Goal: Task Accomplishment & Management: Use online tool/utility

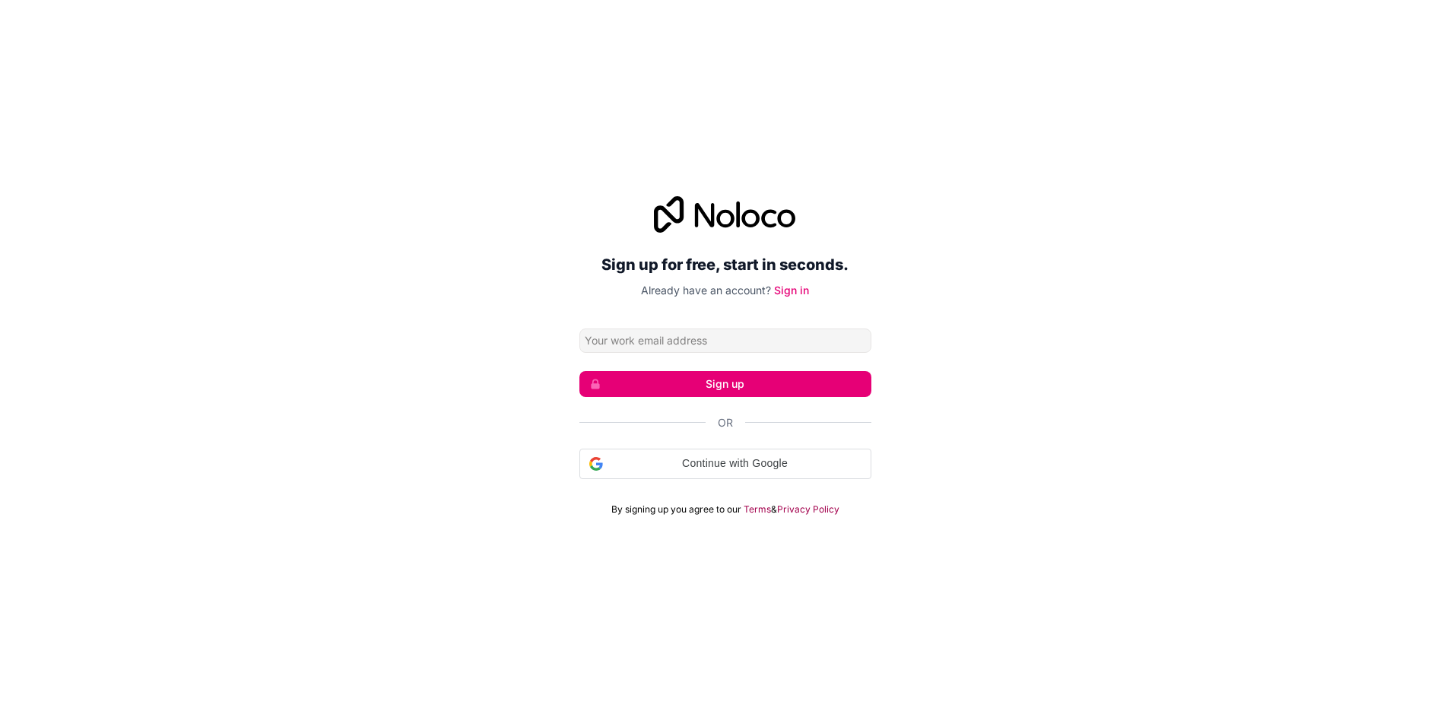
click at [732, 350] on input "Email address" at bounding box center [725, 340] width 292 height 24
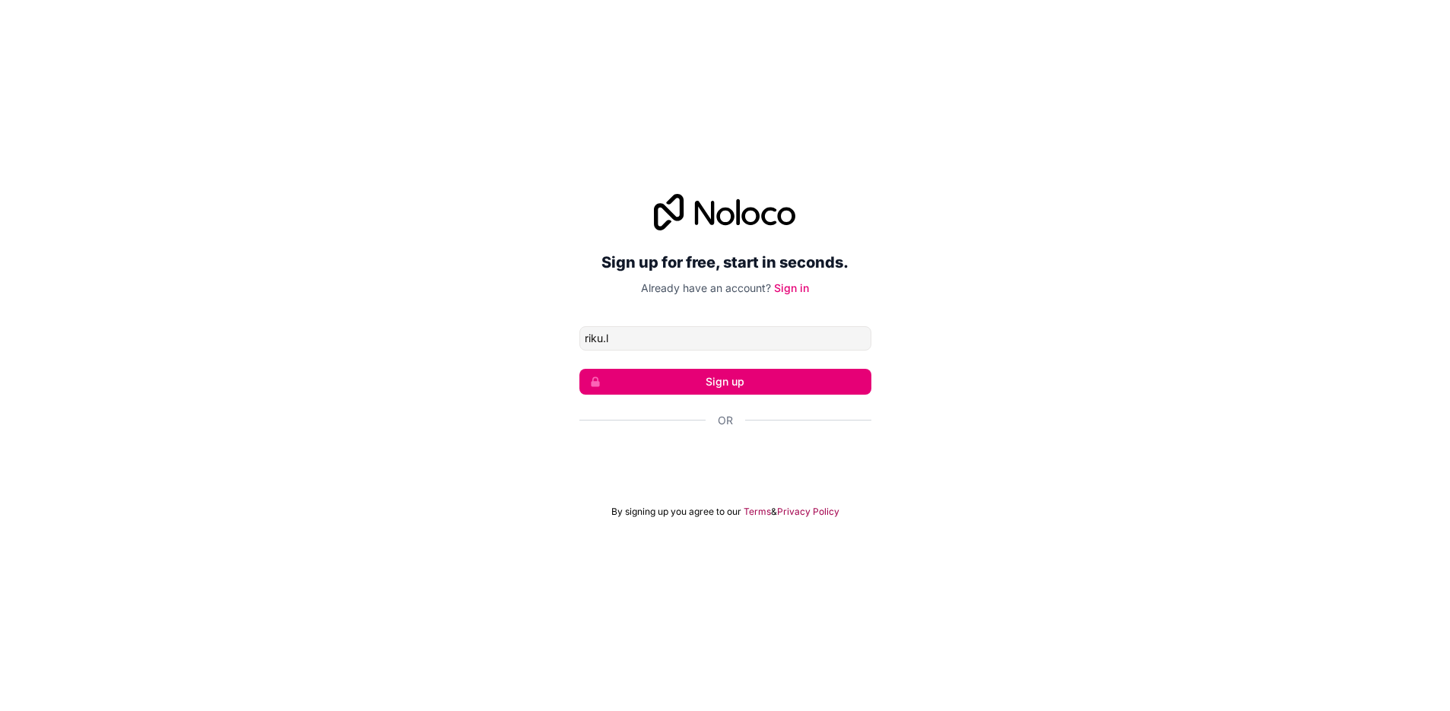
type input "[EMAIL_ADDRESS][DOMAIN_NAME]"
click at [663, 382] on button "Sign up" at bounding box center [725, 382] width 292 height 26
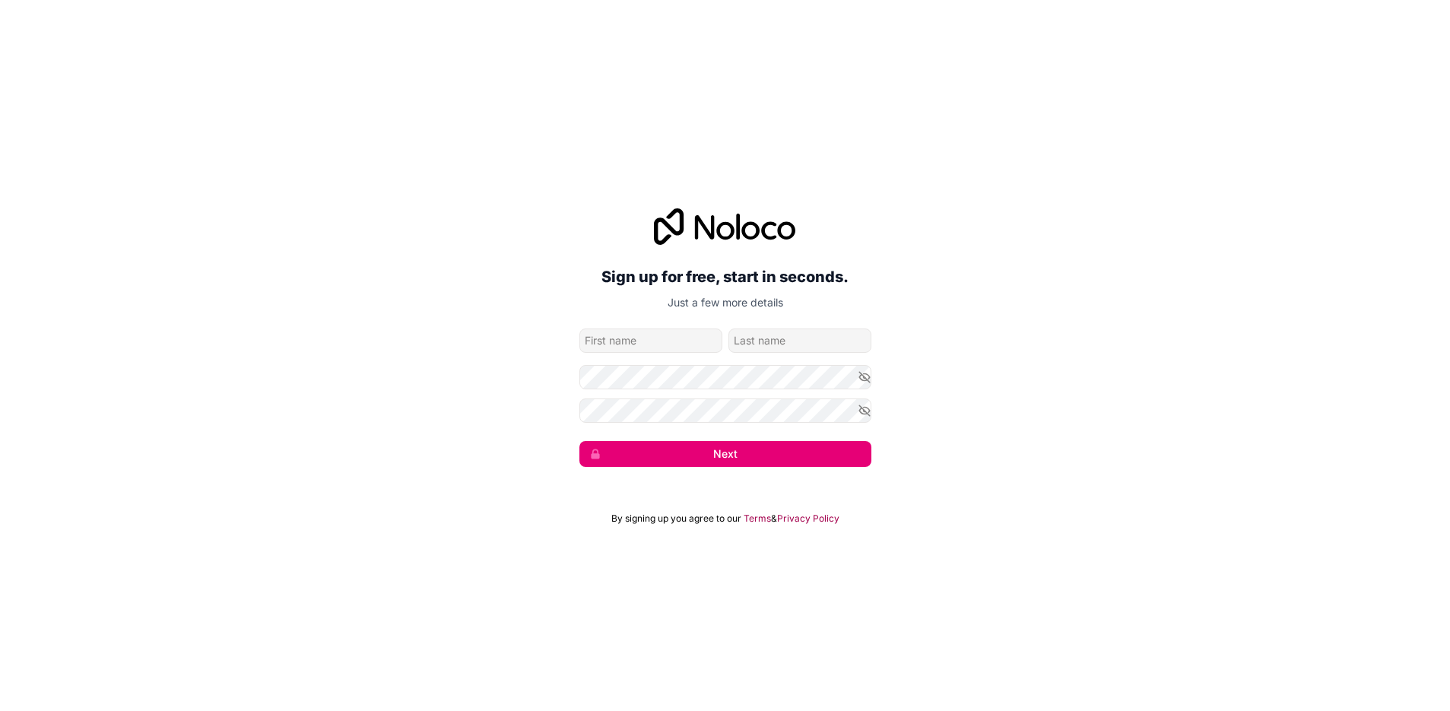
click at [655, 335] on input "given-name" at bounding box center [650, 340] width 143 height 24
type input "Riku"
type input "Lietevuori"
click at [867, 378] on icon "button" at bounding box center [865, 377] width 14 height 14
click at [861, 410] on icon "button" at bounding box center [865, 411] width 14 height 14
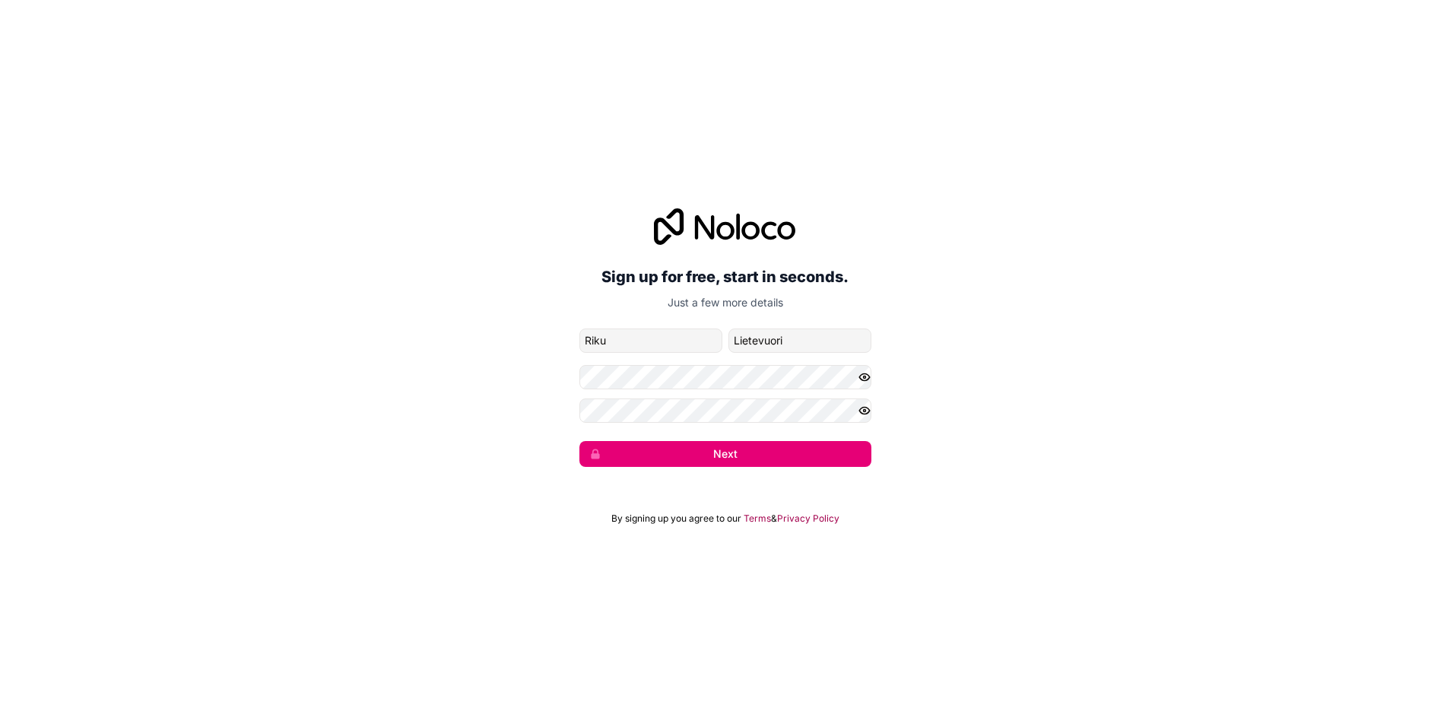
click at [682, 423] on form "[EMAIL_ADDRESS][DOMAIN_NAME] [PERSON_NAME] Next" at bounding box center [725, 397] width 292 height 138
click at [697, 459] on button "Next" at bounding box center [725, 454] width 292 height 26
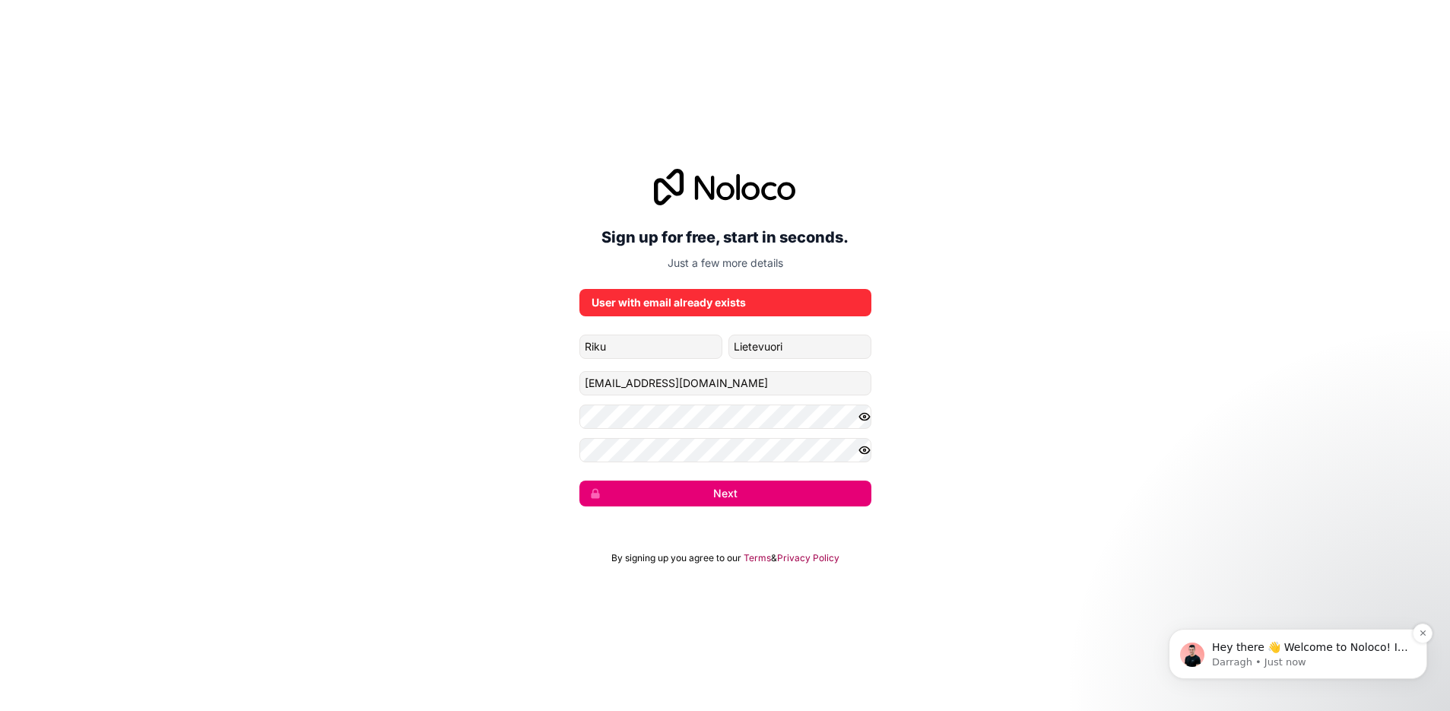
click at [1307, 641] on span "Hey there 👋 Welcome to Noloco! If you have any questions, just reply to this me…" at bounding box center [1310, 670] width 196 height 58
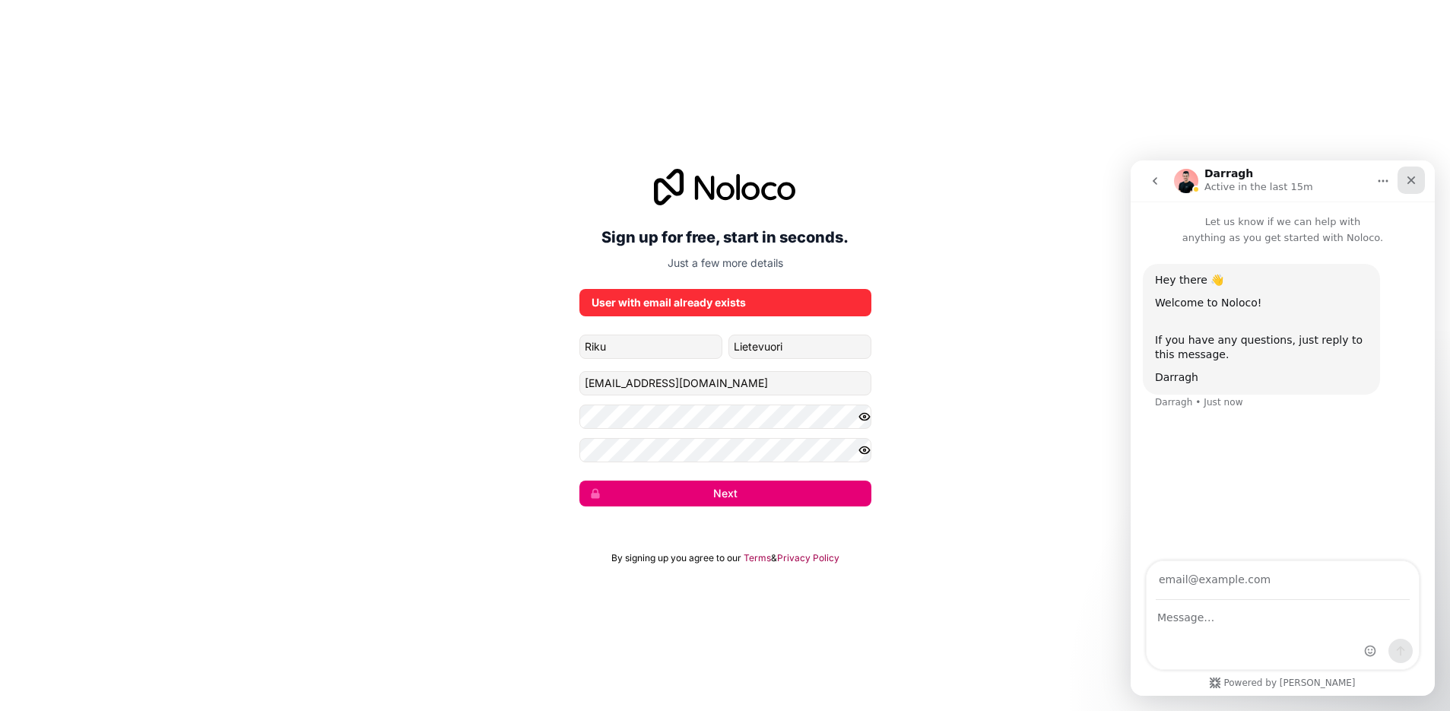
click at [1416, 182] on icon "Close" at bounding box center [1411, 180] width 12 height 12
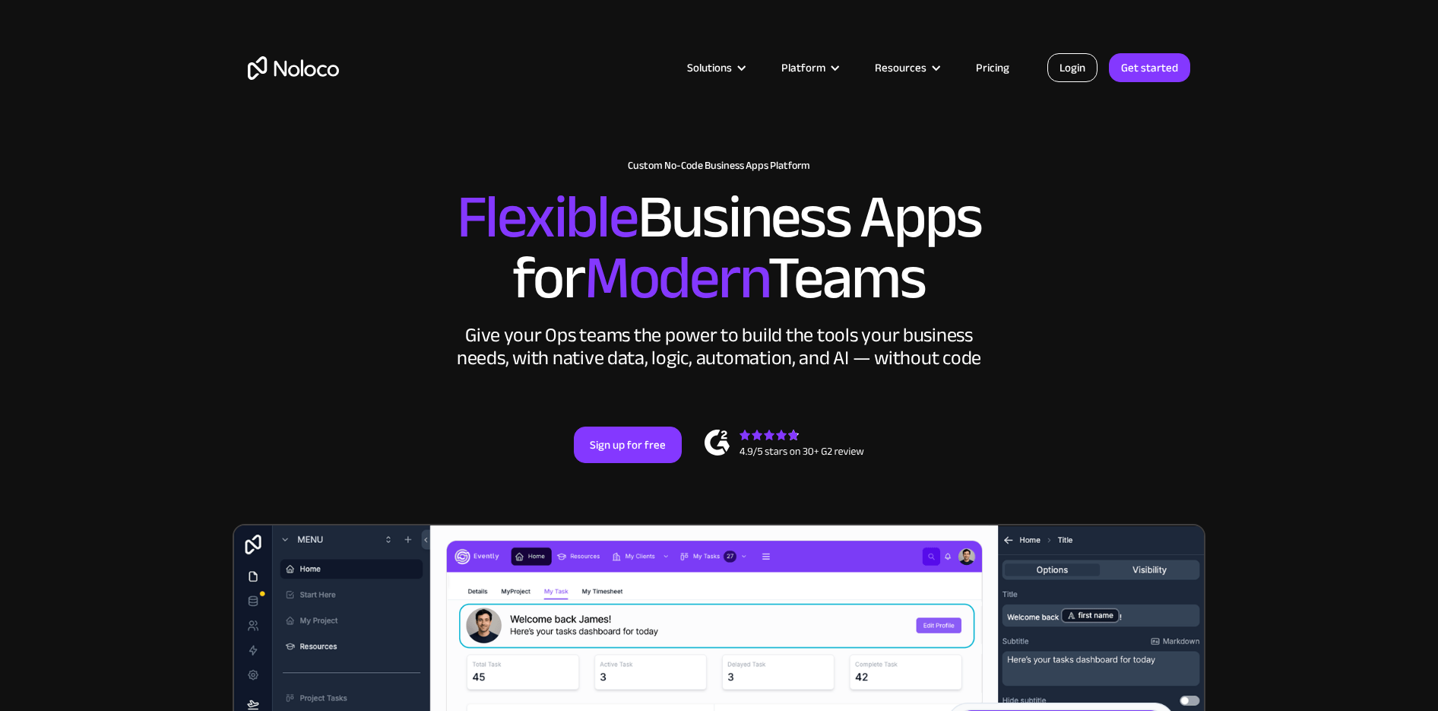
click at [1073, 71] on link "Login" at bounding box center [1073, 67] width 50 height 29
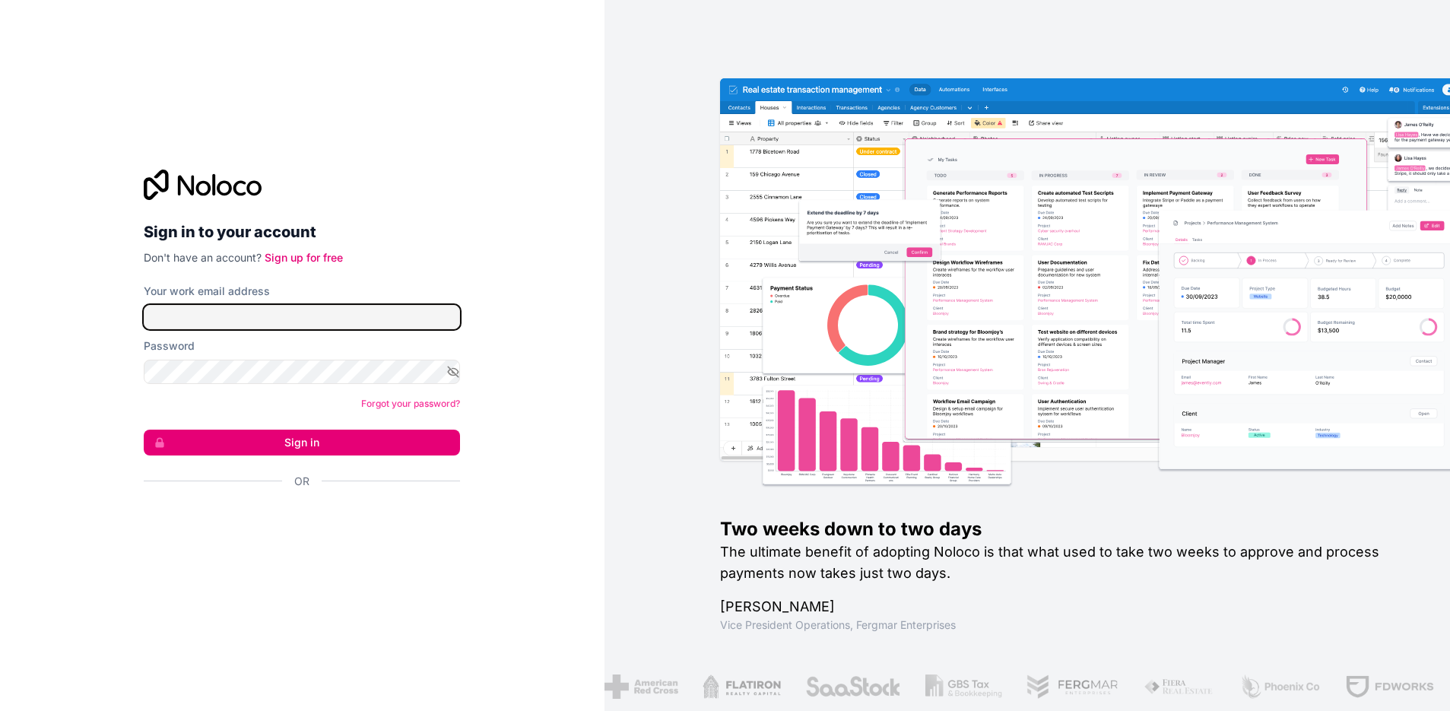
click at [246, 309] on input "Your work email address" at bounding box center [302, 317] width 316 height 24
type input "[EMAIL_ADDRESS][DOMAIN_NAME]"
click at [458, 377] on icon "button" at bounding box center [453, 372] width 14 height 14
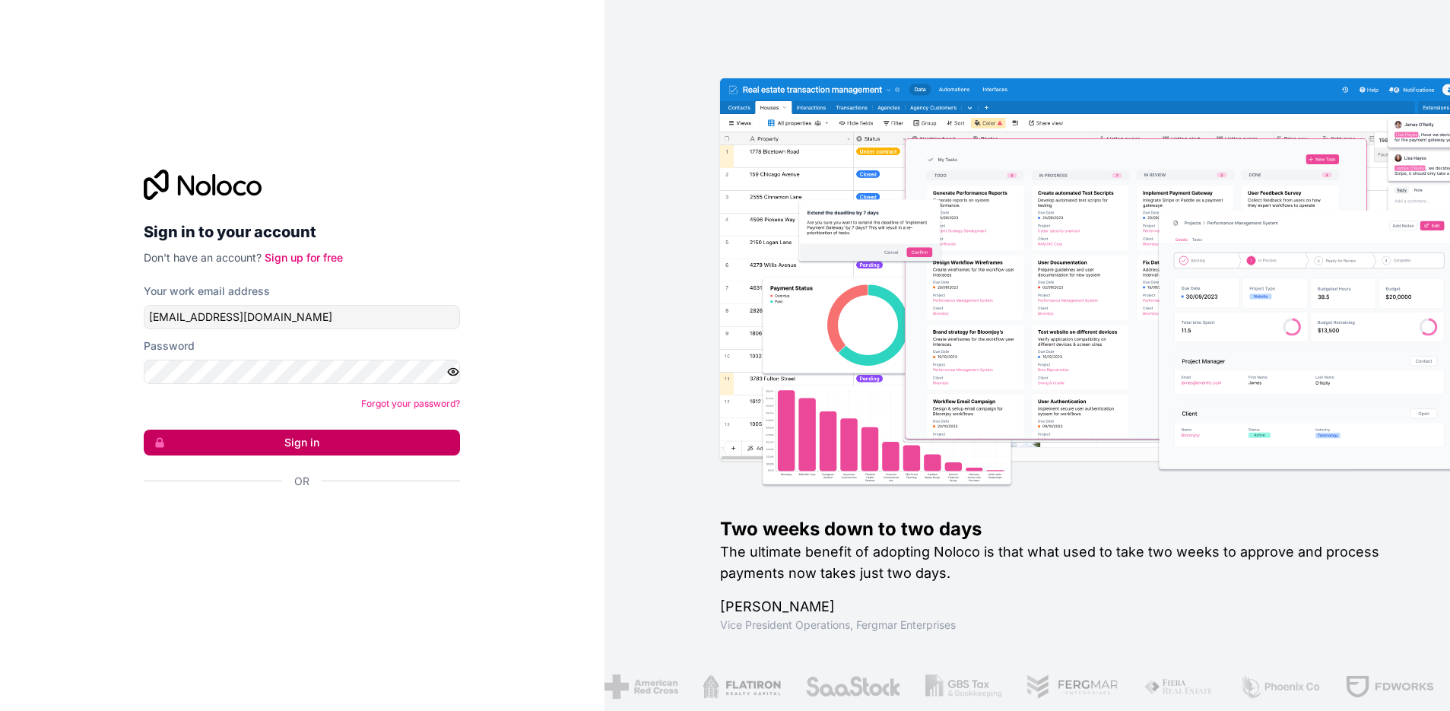
click at [289, 439] on button "Sign in" at bounding box center [302, 443] width 316 height 26
click at [297, 443] on button "Sign in" at bounding box center [302, 443] width 316 height 26
click at [292, 439] on button "Sign in" at bounding box center [302, 443] width 316 height 26
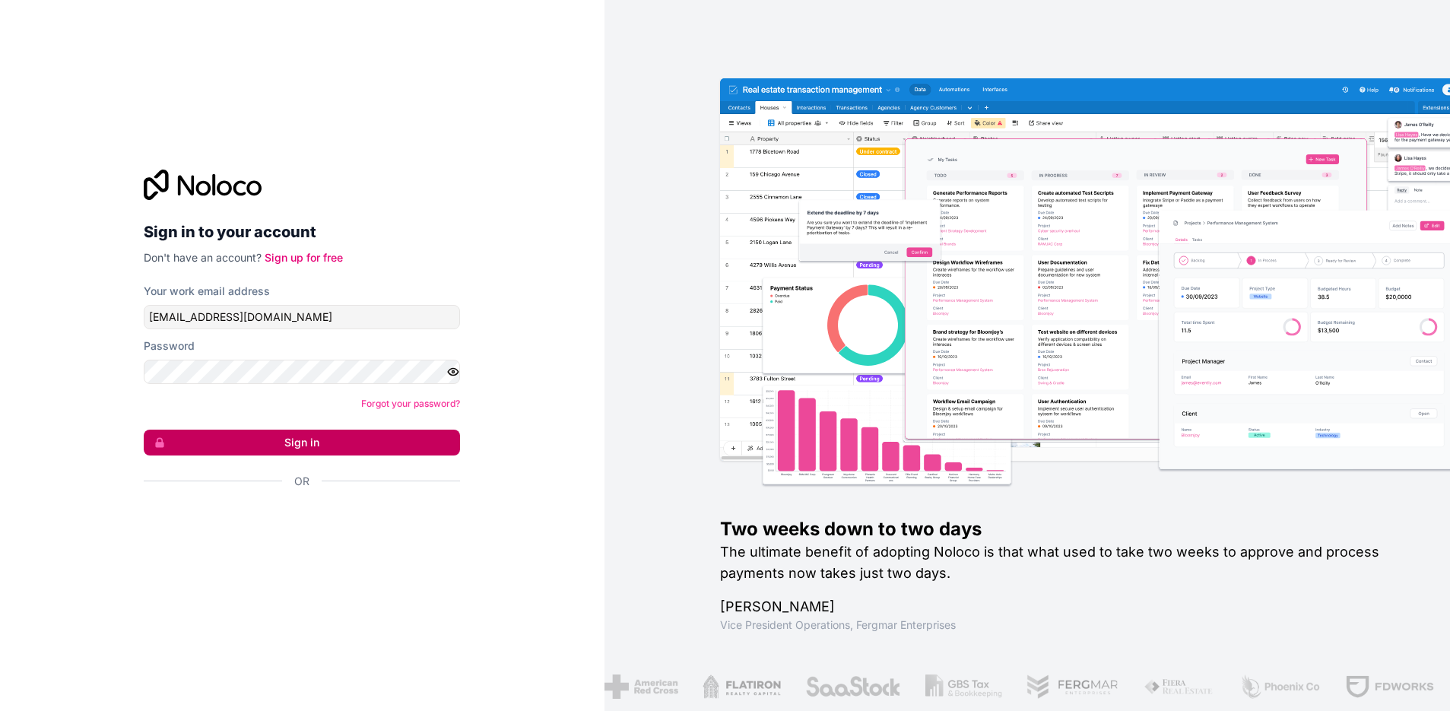
click at [292, 439] on button "Sign in" at bounding box center [302, 443] width 316 height 26
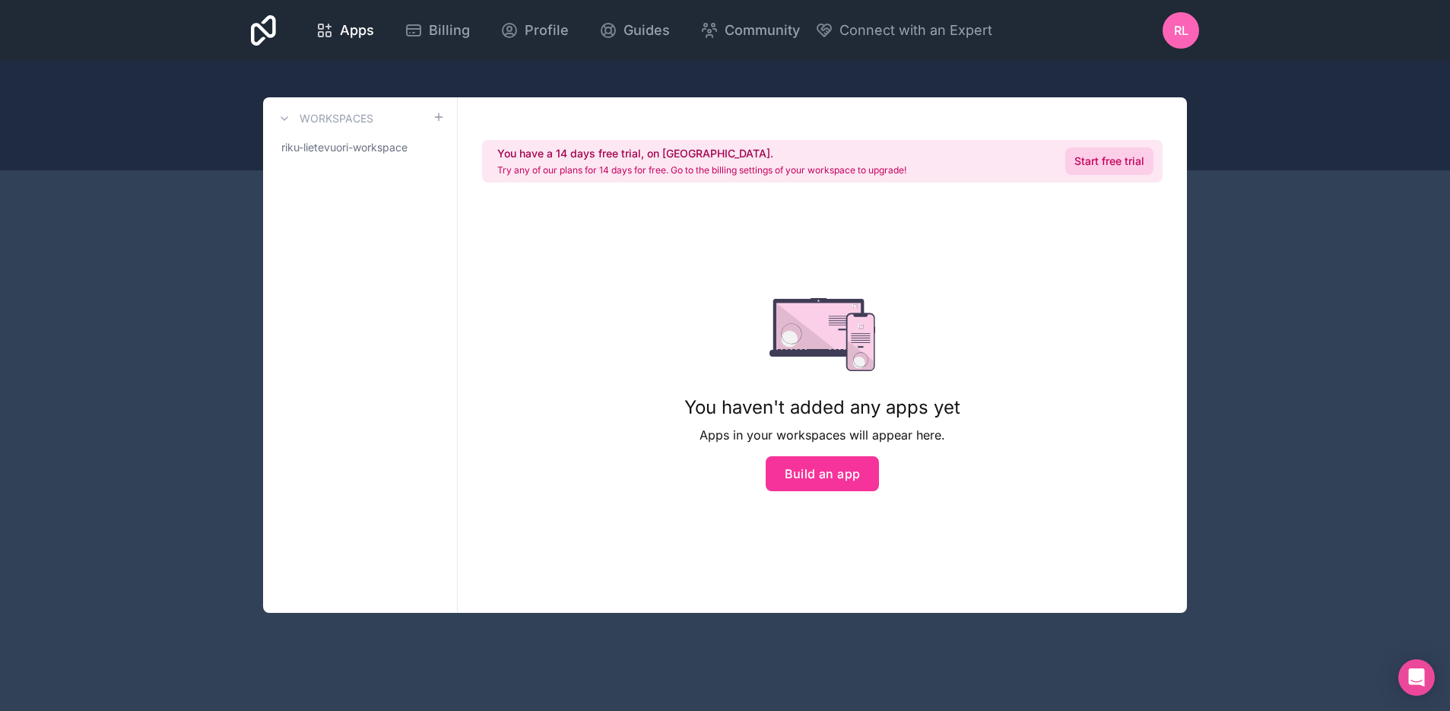
click at [1118, 157] on link "Start free trial" at bounding box center [1109, 160] width 88 height 27
click at [1121, 155] on link "Start free trial" at bounding box center [1109, 160] width 88 height 27
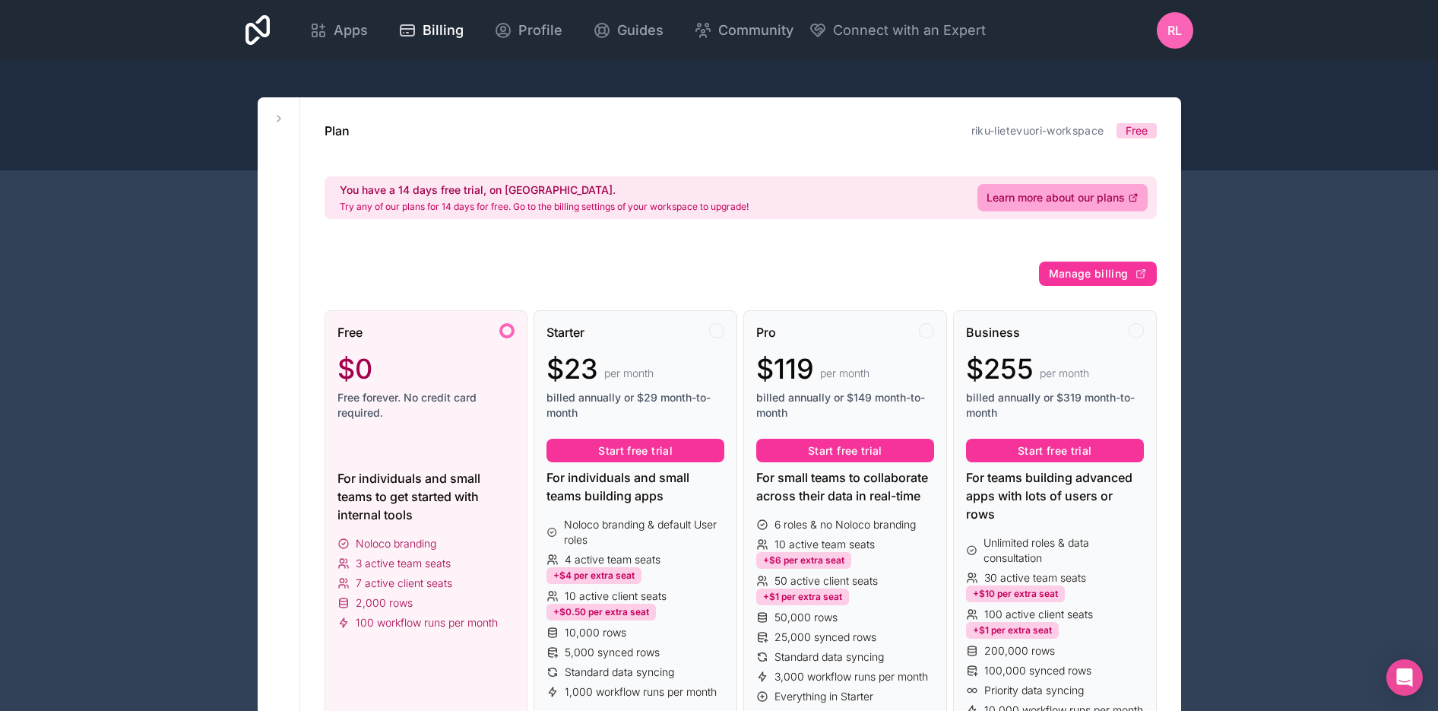
click at [1176, 28] on span "RL" at bounding box center [1175, 30] width 14 height 18
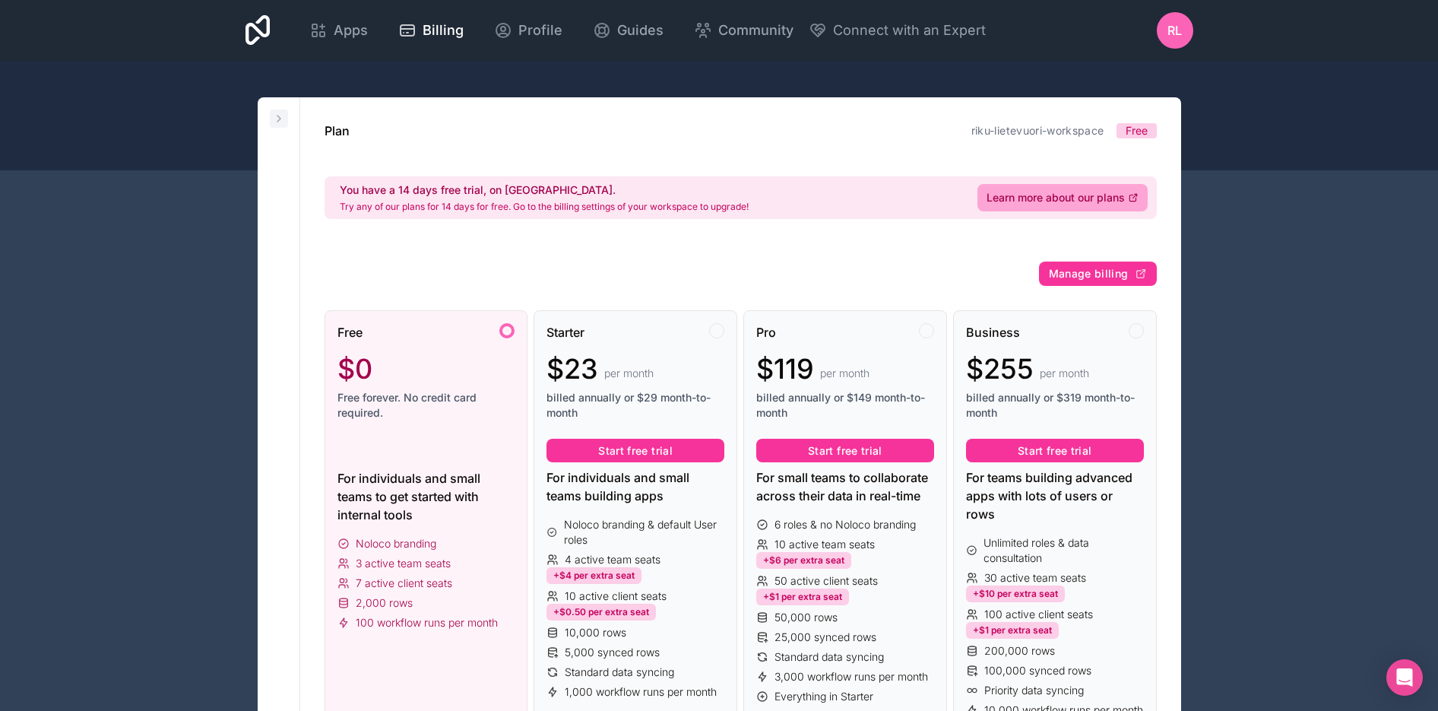
click at [274, 117] on icon at bounding box center [279, 119] width 12 height 12
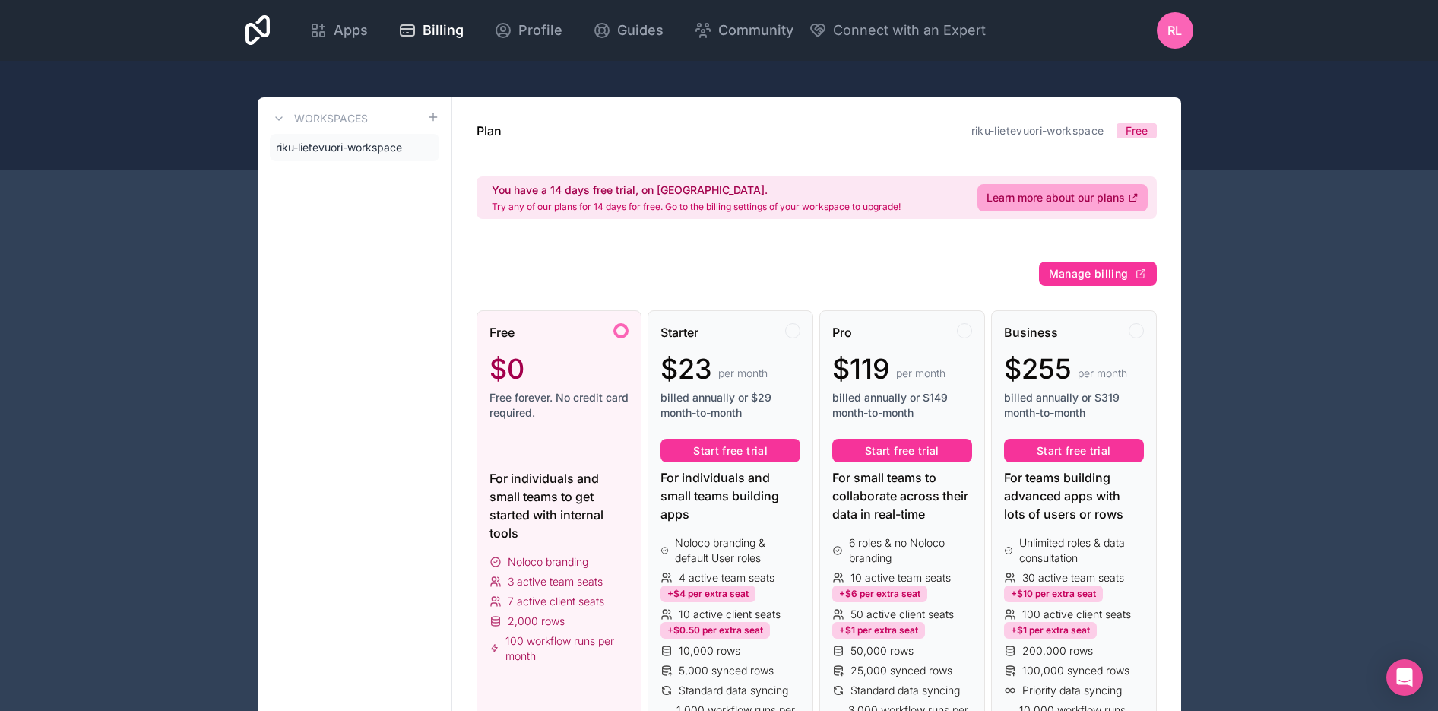
click at [406, 150] on link "riku-lietevuori-workspace" at bounding box center [355, 147] width 170 height 27
click at [369, 147] on span "riku-lietevuori-workspace" at bounding box center [339, 147] width 126 height 15
click at [0, 0] on icon at bounding box center [0, 0] width 0 height 0
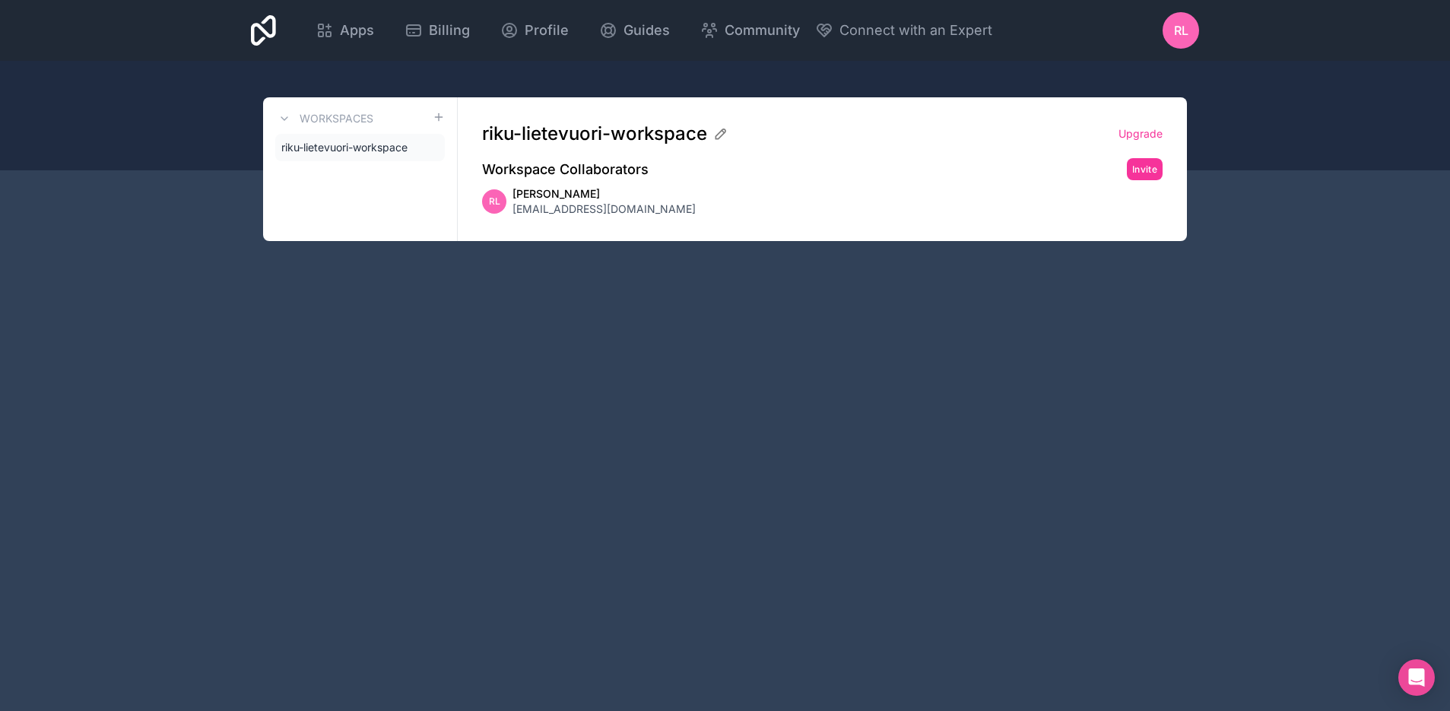
click at [381, 143] on span "riku-lietevuori-workspace" at bounding box center [344, 147] width 126 height 15
click at [317, 116] on h3 "Workspaces" at bounding box center [337, 118] width 74 height 15
click at [326, 144] on span "riku-lietevuori-workspace" at bounding box center [344, 147] width 126 height 15
click at [287, 148] on span "riku-lietevuori-workspace" at bounding box center [344, 147] width 126 height 15
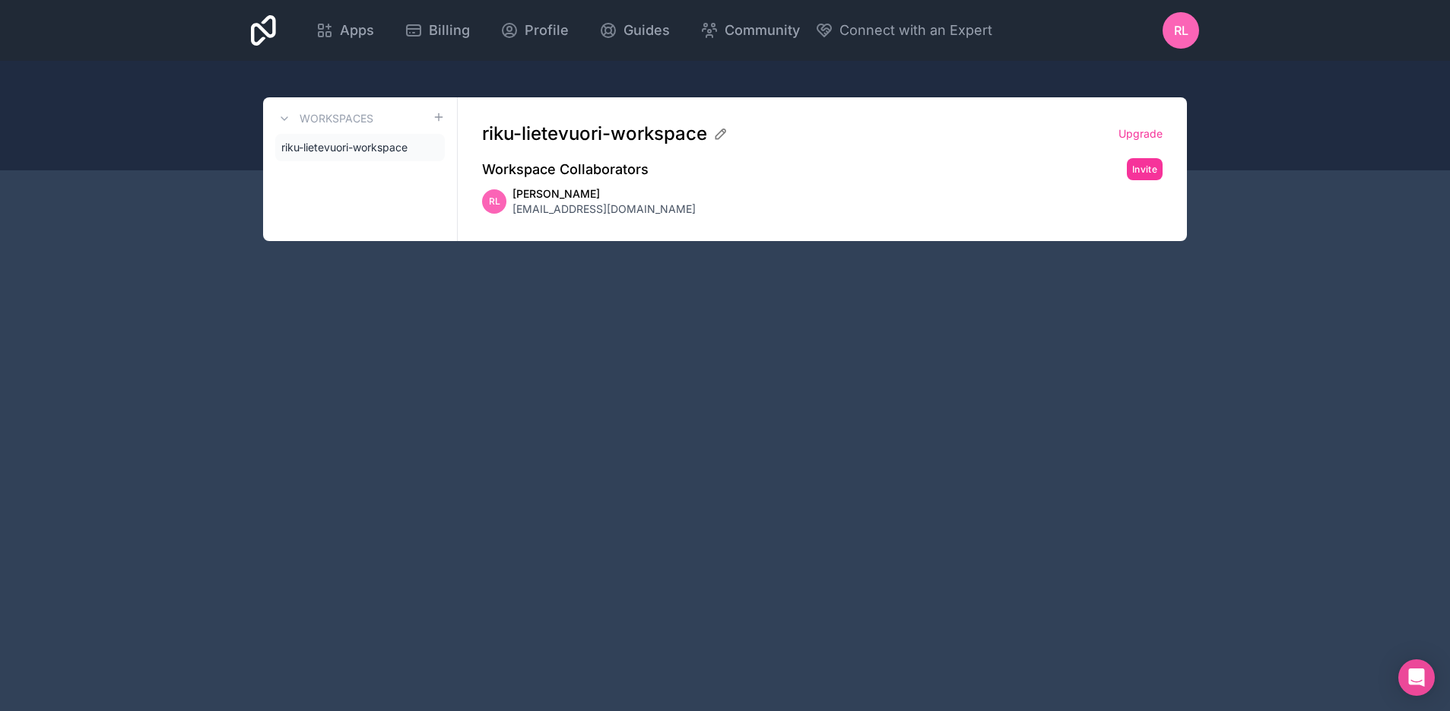
click at [273, 20] on icon at bounding box center [263, 30] width 25 height 30
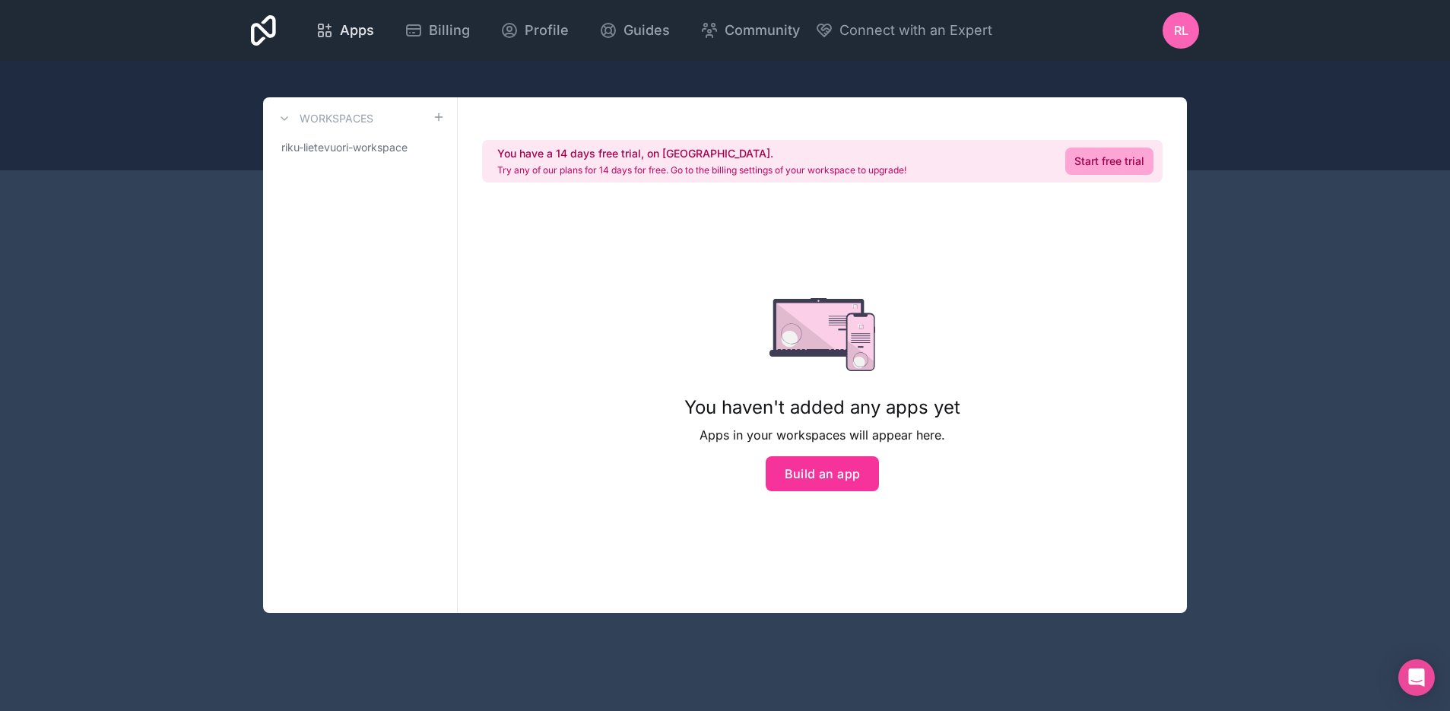
click at [335, 30] on div "Apps" at bounding box center [344, 30] width 59 height 21
click at [303, 144] on span "riku-lietevuori-workspace" at bounding box center [344, 147] width 126 height 15
click at [1134, 162] on link "Start free trial" at bounding box center [1109, 160] width 88 height 27
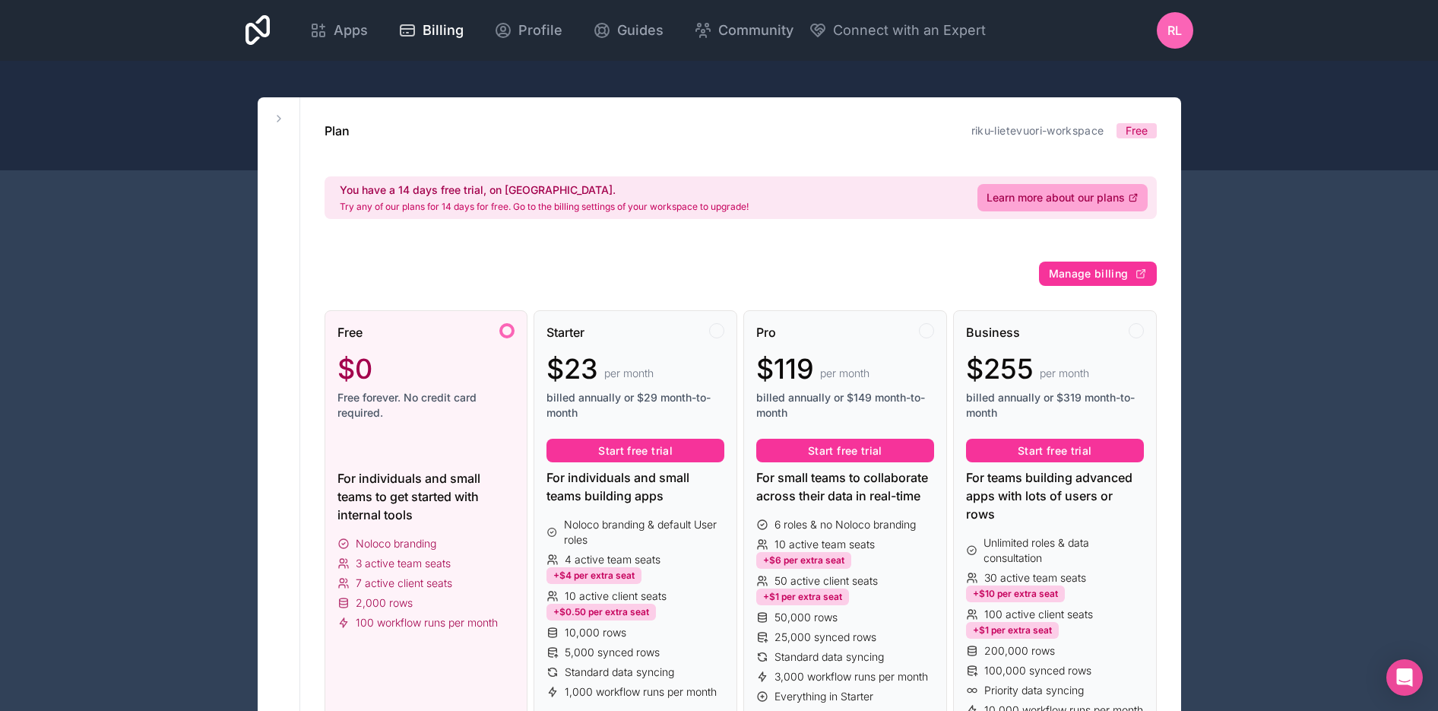
click at [1146, 132] on span "Free" at bounding box center [1137, 130] width 22 height 15
click at [427, 355] on div "$0" at bounding box center [427, 369] width 178 height 30
click at [584, 351] on div "Starter $23 per month billed annually or $29 month-to-month" at bounding box center [636, 377] width 178 height 109
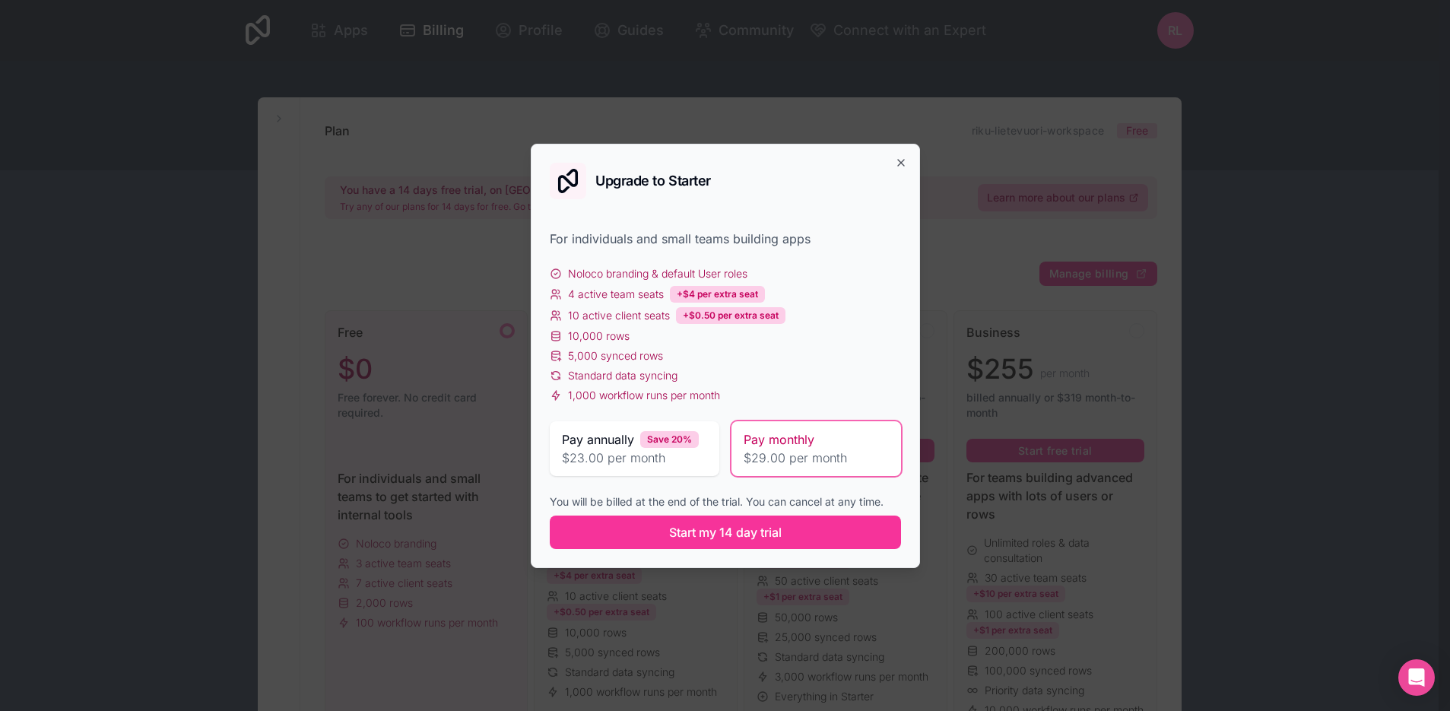
click at [908, 164] on div "Upgrade to Starter For individuals and small teams building apps Noloco brandin…" at bounding box center [725, 356] width 389 height 424
click at [902, 164] on icon "button" at bounding box center [901, 163] width 12 height 12
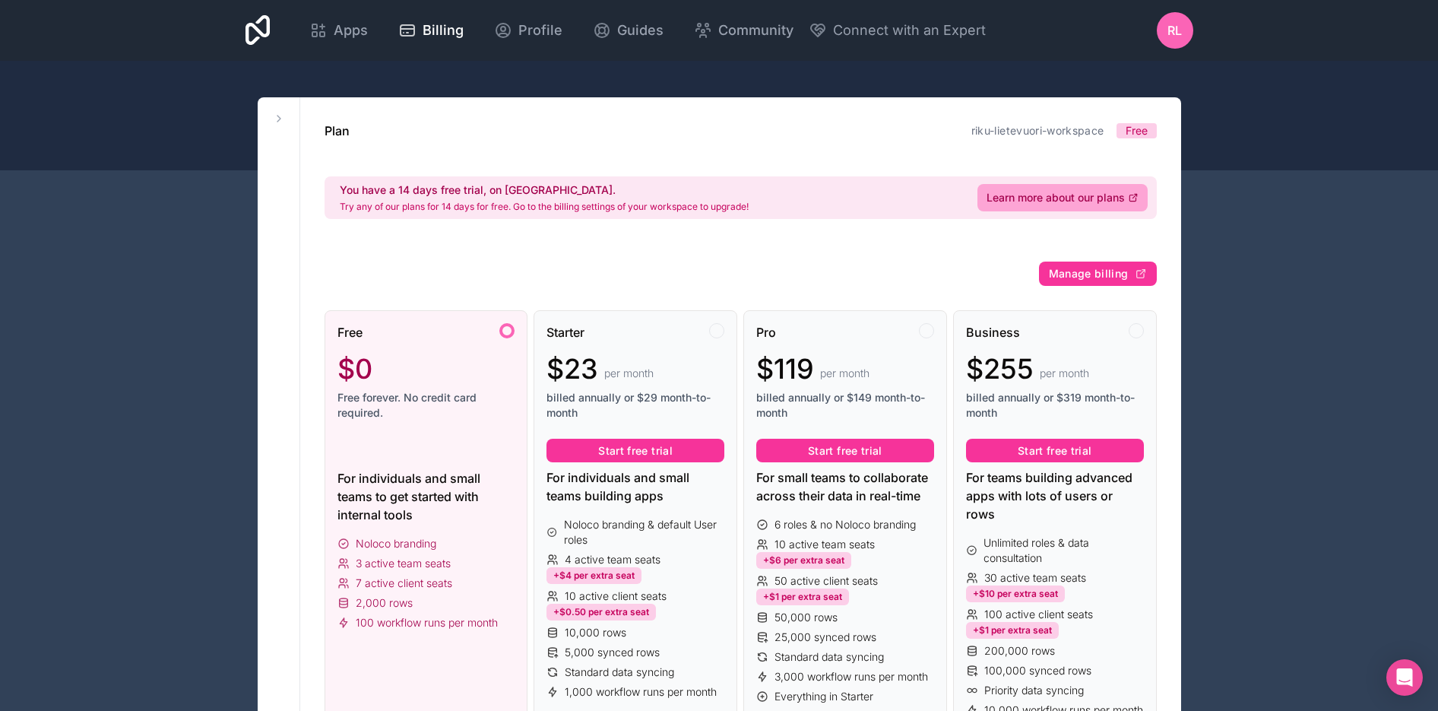
click at [420, 369] on div "$0" at bounding box center [427, 369] width 178 height 30
click at [690, 354] on div "$23 per month" at bounding box center [636, 369] width 178 height 30
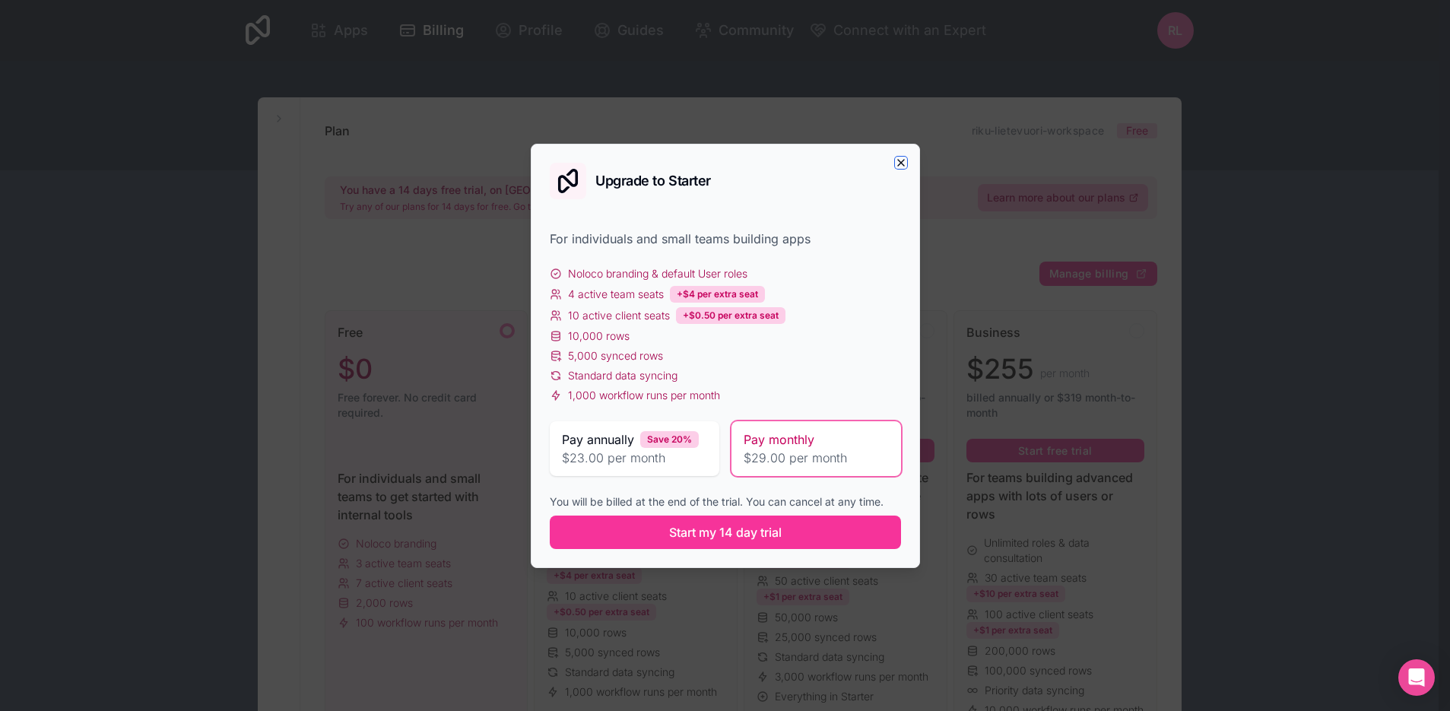
click at [905, 158] on icon "button" at bounding box center [901, 163] width 12 height 12
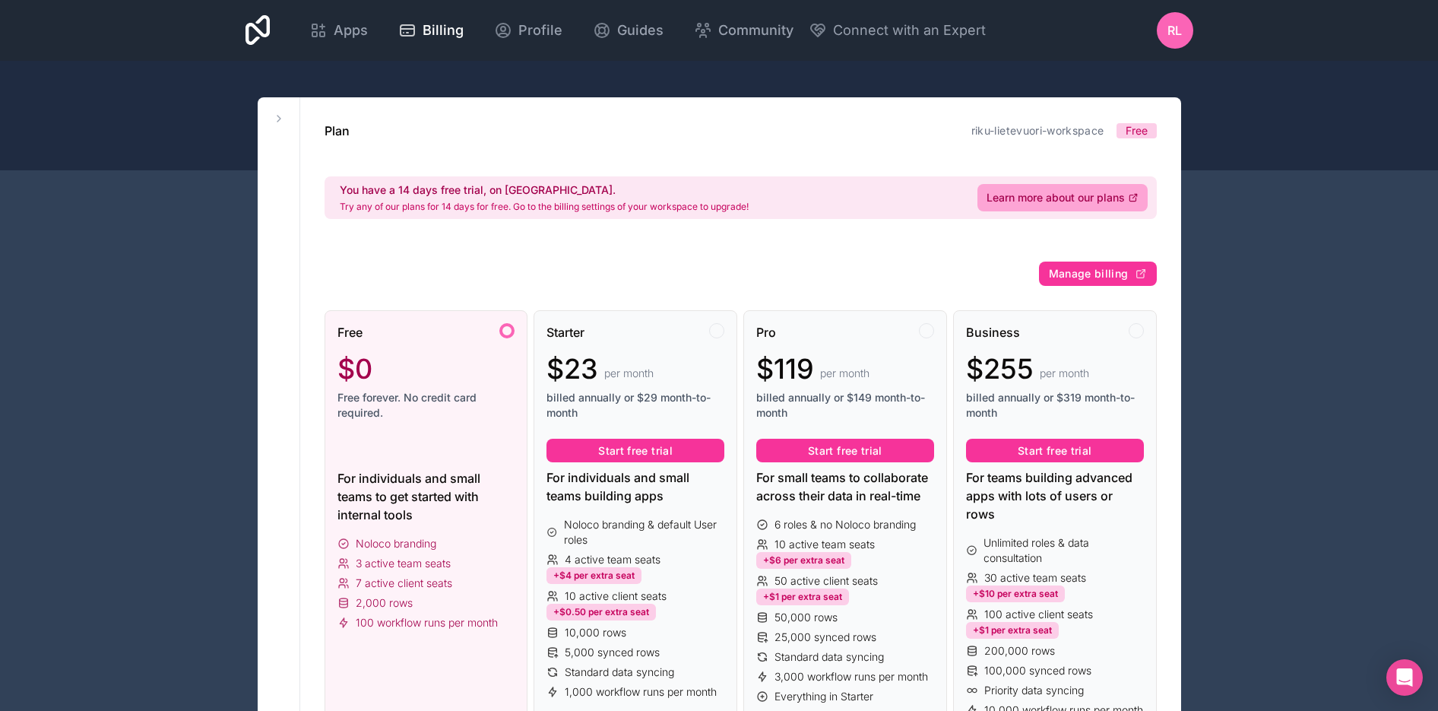
click at [471, 442] on div at bounding box center [427, 451] width 178 height 24
click at [544, 30] on span "Profile" at bounding box center [540, 30] width 44 height 21
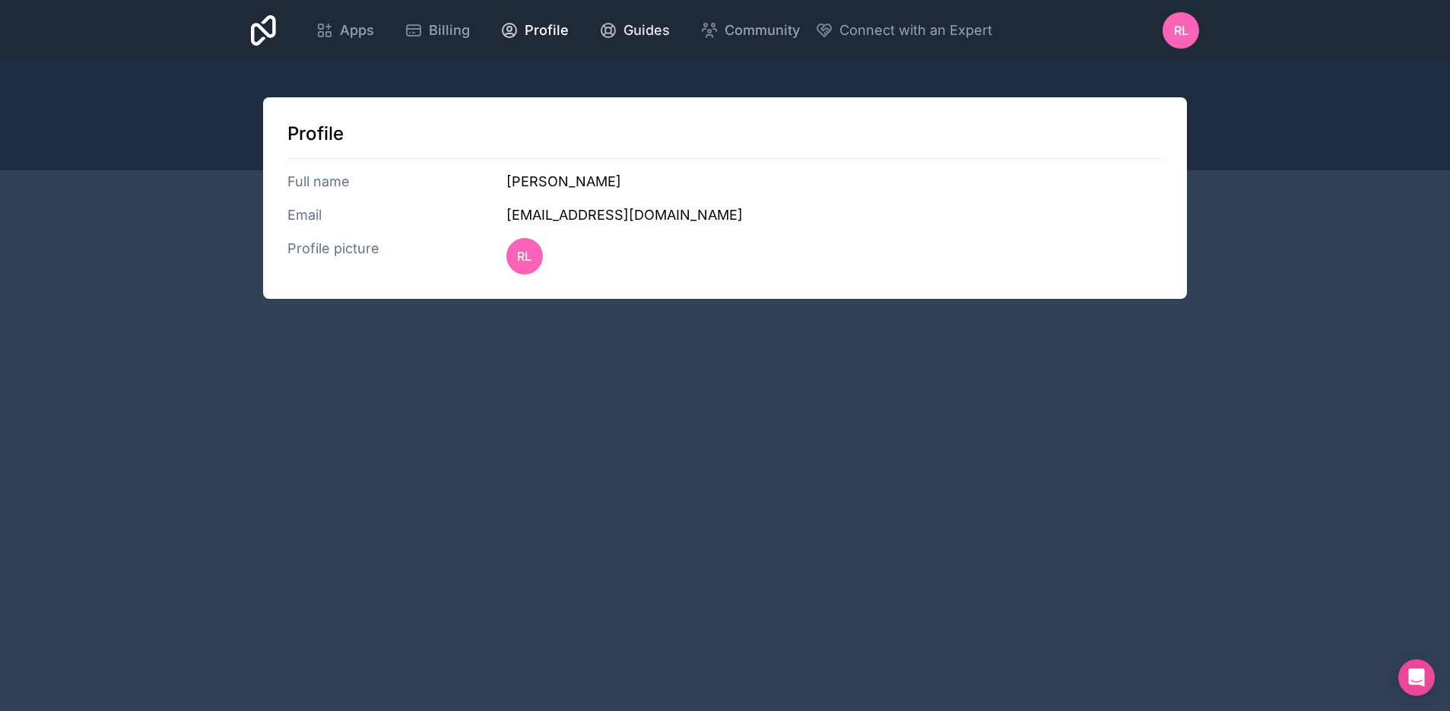
click at [649, 33] on span "Guides" at bounding box center [646, 30] width 46 height 21
click at [273, 37] on icon at bounding box center [263, 30] width 25 height 36
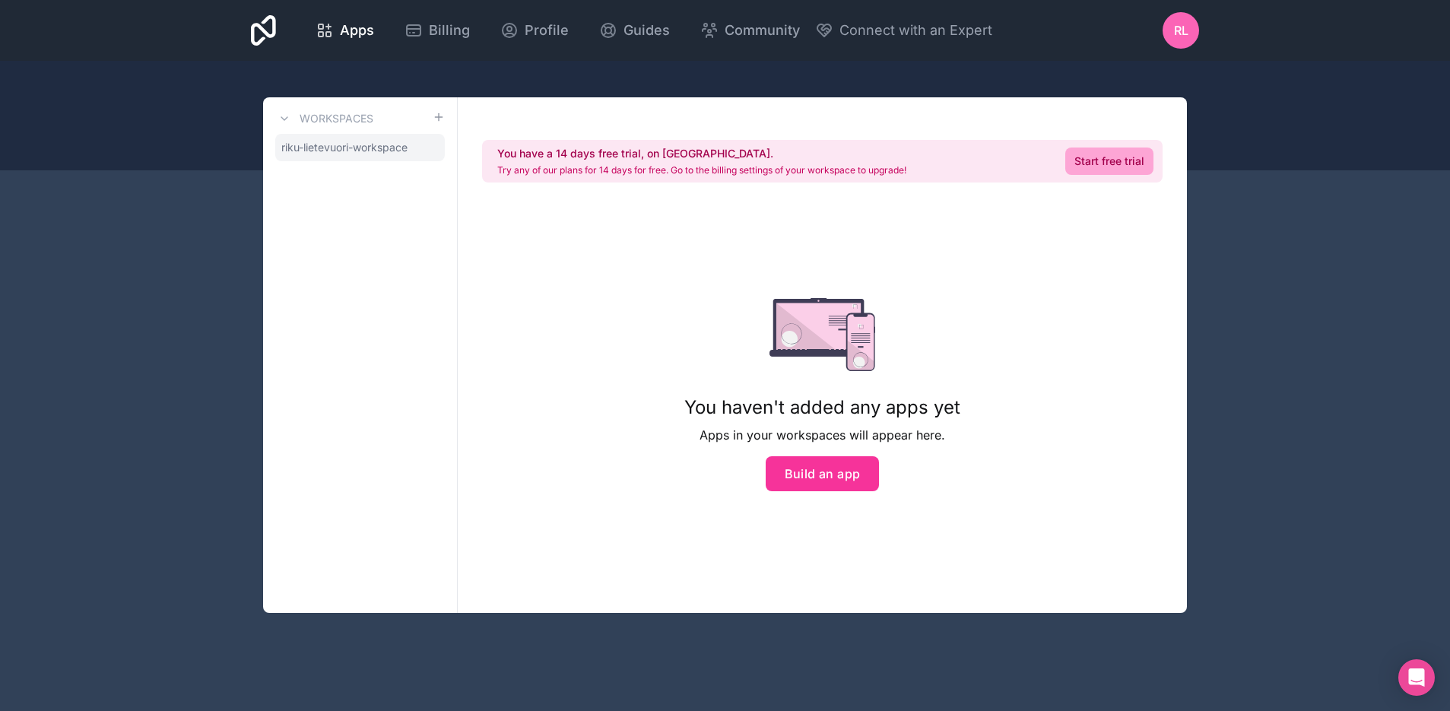
click at [386, 156] on link "riku-lietevuori-workspace" at bounding box center [360, 147] width 170 height 27
click at [858, 468] on button "Build an app" at bounding box center [823, 473] width 114 height 35
